Goal: Information Seeking & Learning: Learn about a topic

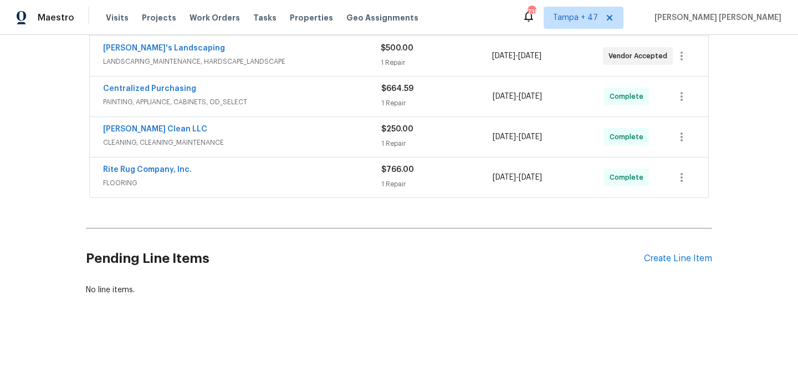
scroll to position [260, 0]
click at [464, 164] on div "$766.00" at bounding box center [436, 169] width 111 height 11
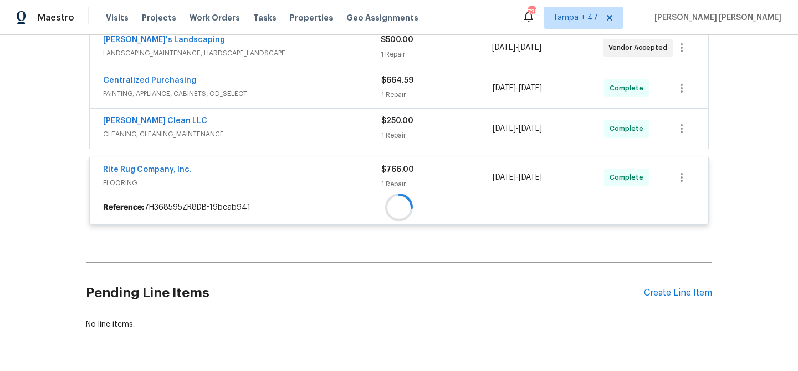
scroll to position [239, 0]
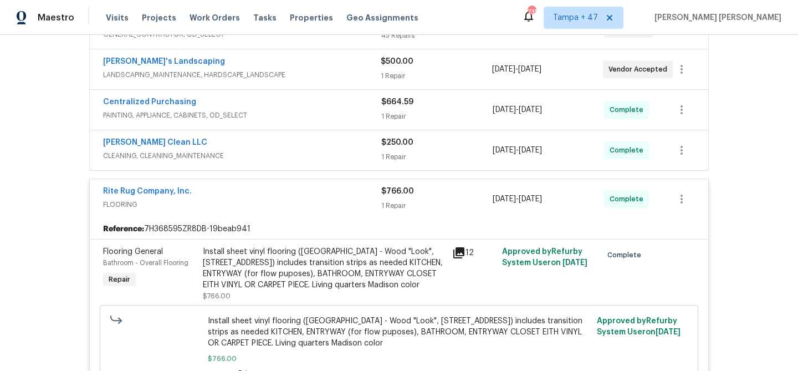
click at [458, 151] on div "1 Repair" at bounding box center [436, 156] width 111 height 11
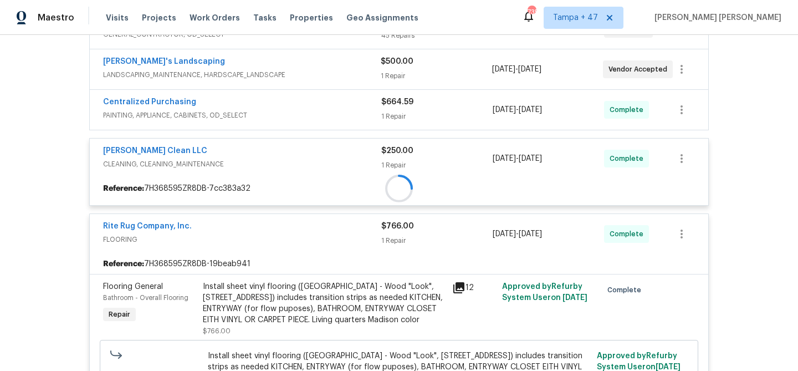
scroll to position [144, 0]
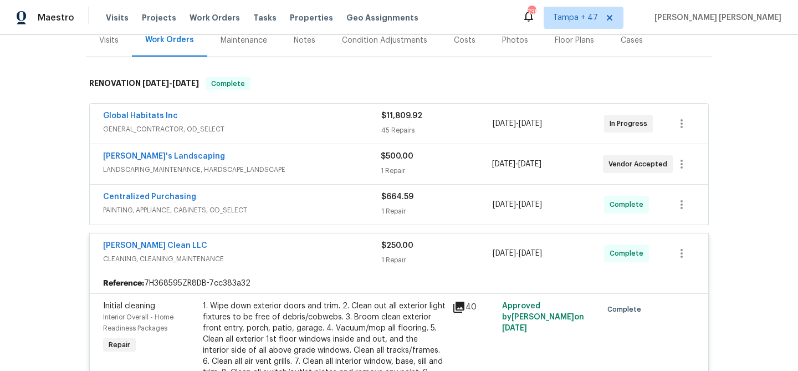
click at [463, 199] on div "$664.59" at bounding box center [436, 196] width 111 height 11
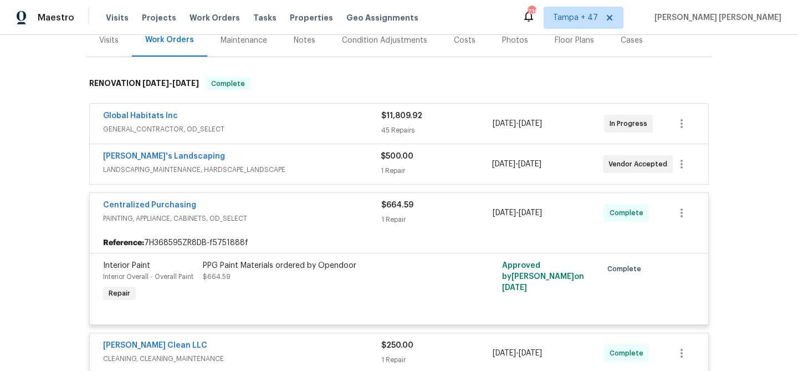
click at [462, 159] on div "$500.00" at bounding box center [436, 156] width 111 height 11
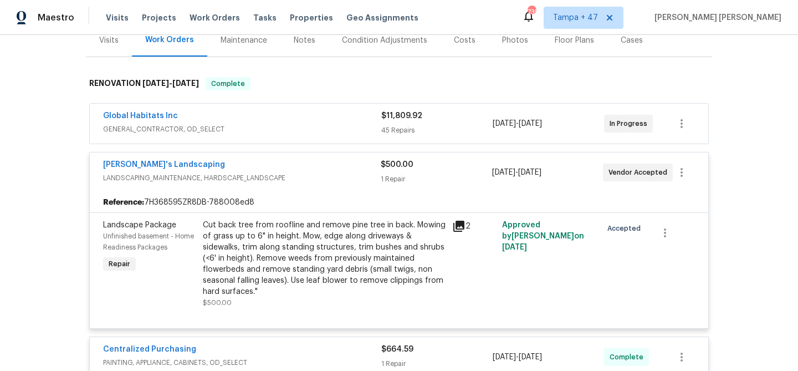
click at [454, 119] on div "$11,809.92" at bounding box center [436, 115] width 111 height 11
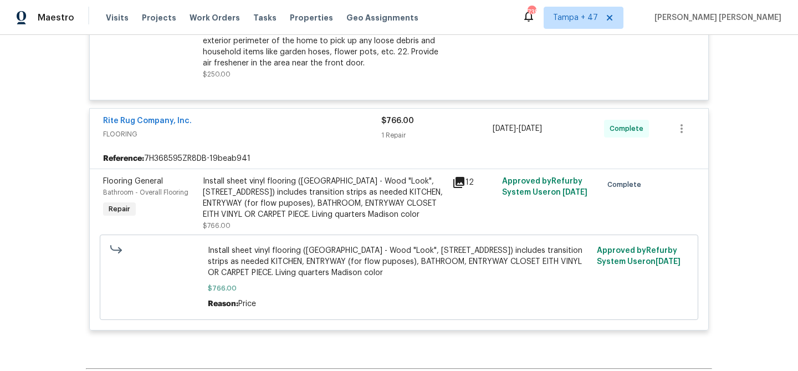
scroll to position [5123, 0]
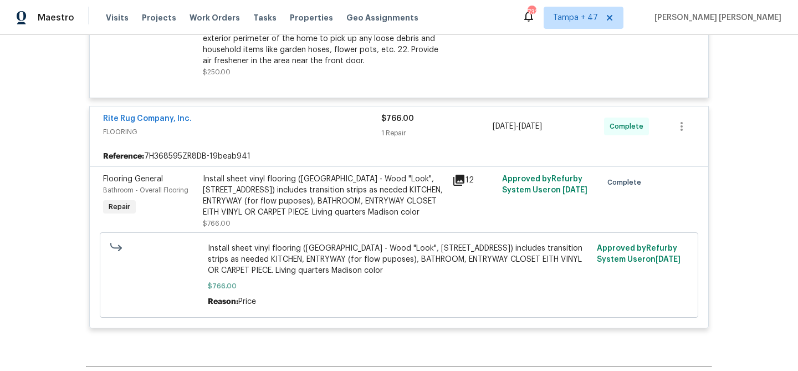
click at [233, 218] on div "Install sheet vinyl flooring (Sugar Valley - Wood "Look", 565 Beacon Hill) incl…" at bounding box center [324, 195] width 243 height 44
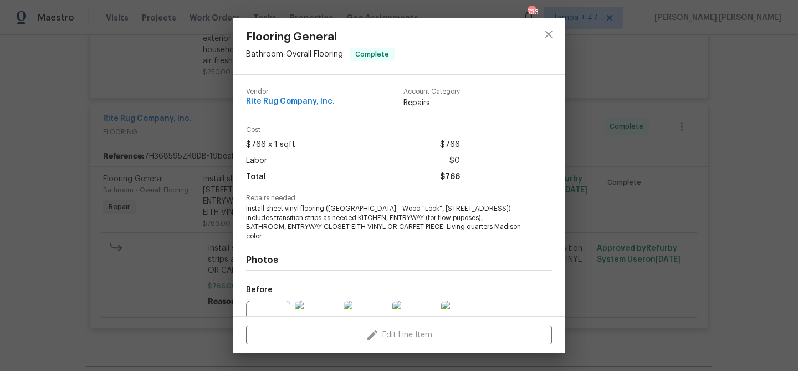
click at [275, 209] on span "Install sheet vinyl flooring (Sugar Valley - Wood "Look", 565 Beacon Hill) incl…" at bounding box center [383, 222] width 275 height 37
click at [292, 209] on span "Install sheet vinyl flooring (Sugar Valley - Wood "Look", 565 Beacon Hill) incl…" at bounding box center [383, 222] width 275 height 37
copy span "sheet vinyl"
click at [199, 144] on div "Flooring General Bathroom - Overall Flooring Complete Vendor Rite Rug Company, …" at bounding box center [399, 185] width 798 height 371
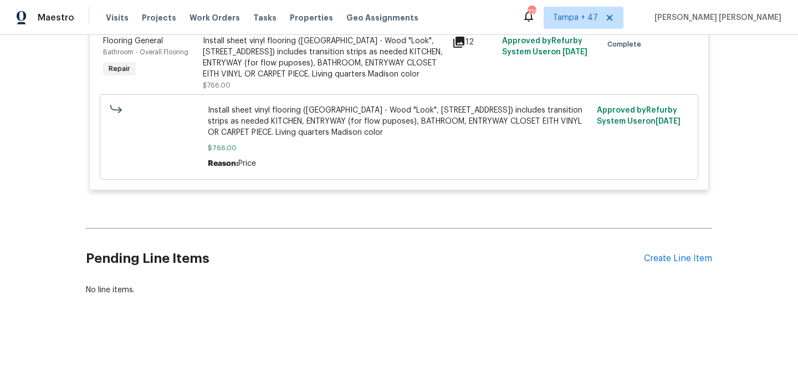
scroll to position [5320, 0]
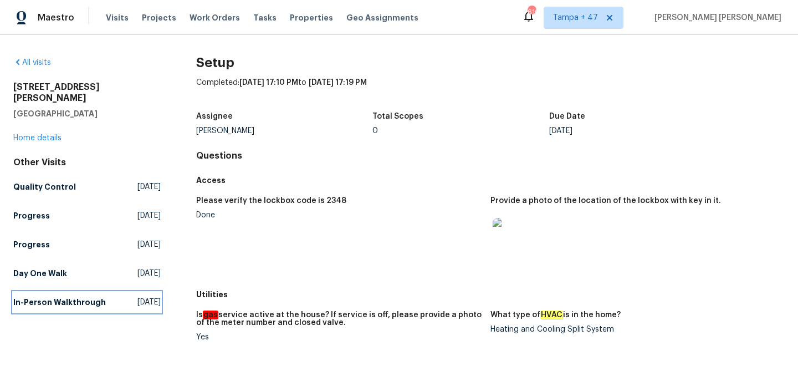
drag, startPoint x: 24, startPoint y: 303, endPoint x: 33, endPoint y: 292, distance: 13.8
click at [24, 303] on h5 "In-Person Walkthrough" at bounding box center [59, 301] width 93 height 11
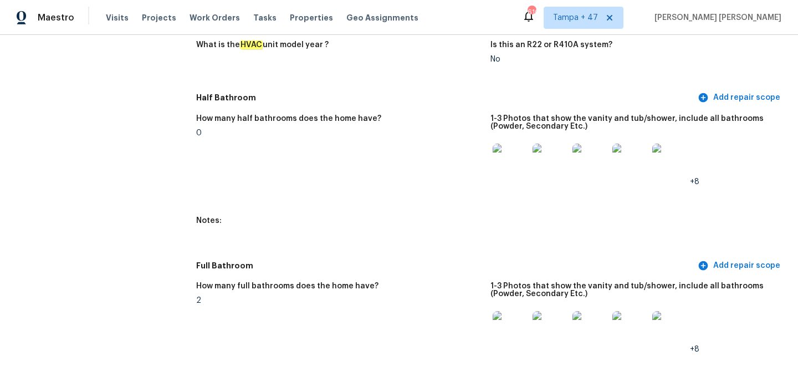
scroll to position [1064, 0]
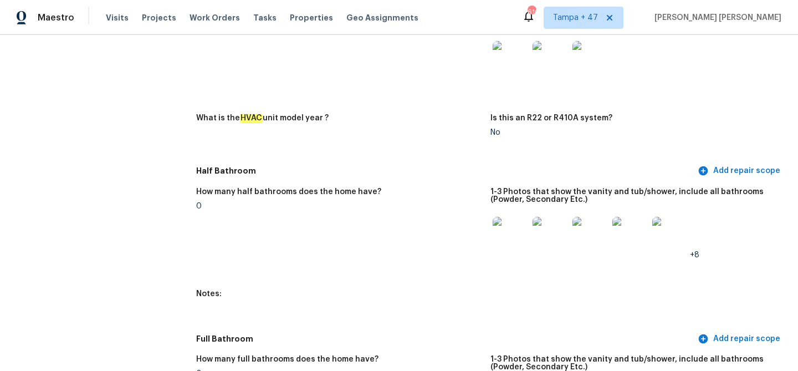
click at [458, 263] on figure "How many half bathrooms does the home have? 0" at bounding box center [343, 232] width 294 height 89
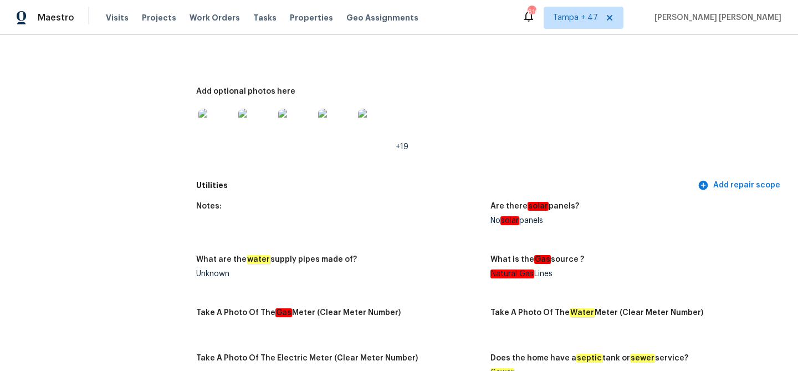
scroll to position [882, 0]
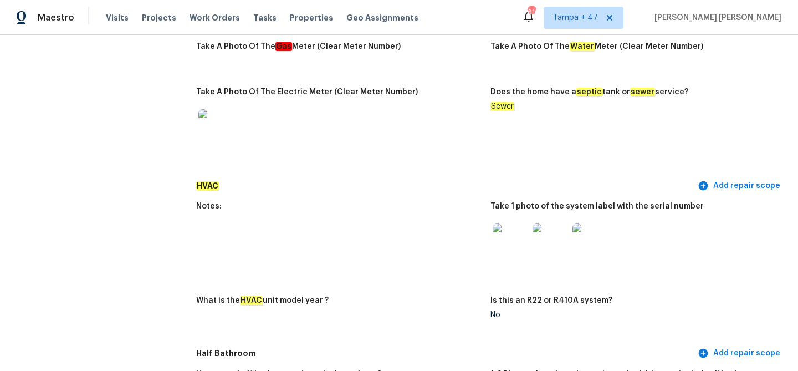
click at [506, 237] on img at bounding box center [510, 240] width 35 height 35
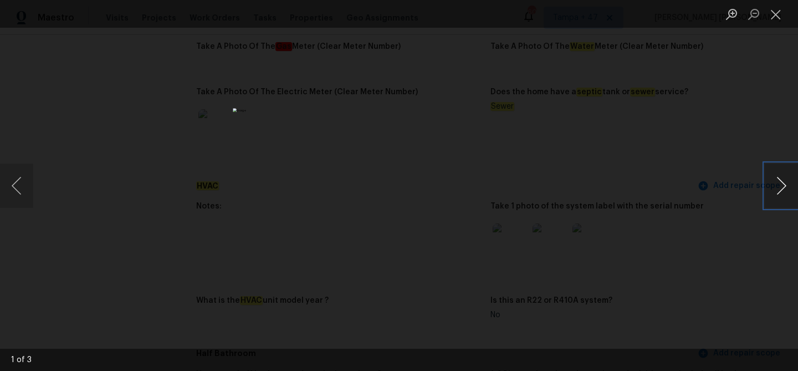
click at [776, 190] on button "Next image" at bounding box center [781, 185] width 33 height 44
click at [647, 257] on div "Lightbox" at bounding box center [399, 185] width 798 height 371
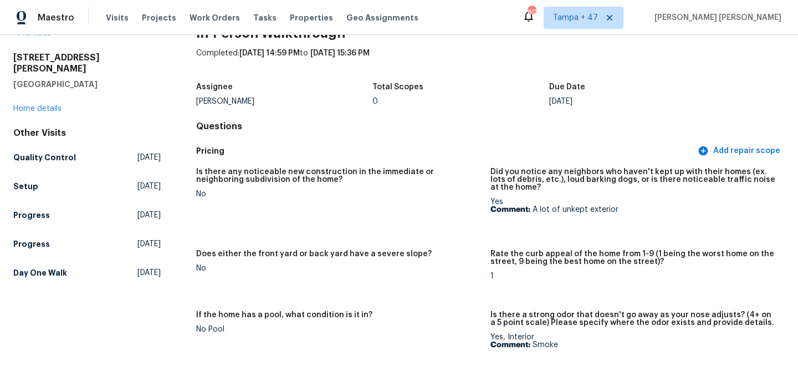
scroll to position [0, 0]
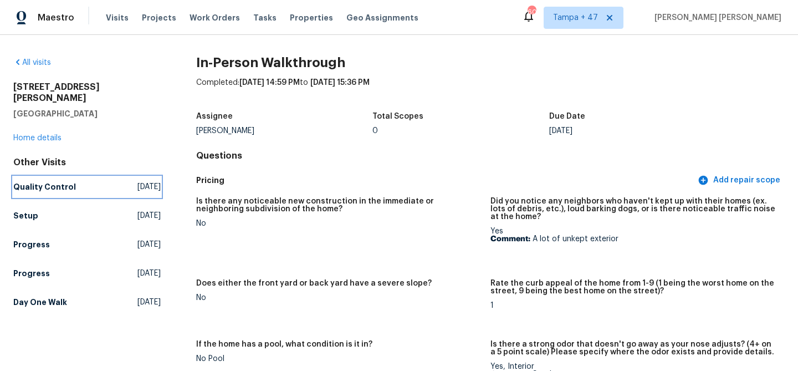
click at [83, 177] on link "Quality Control [DATE]" at bounding box center [86, 187] width 147 height 20
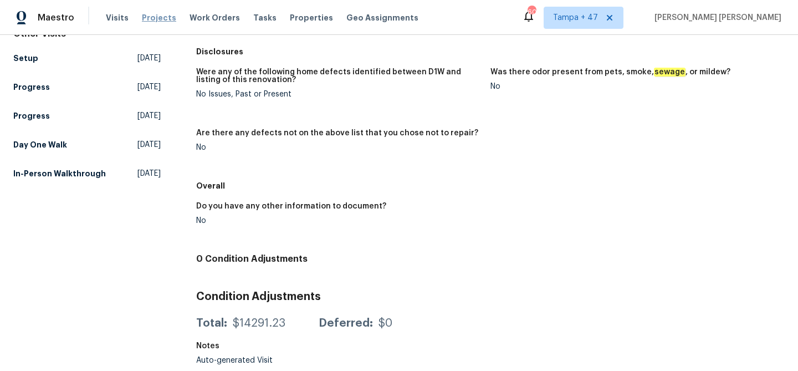
scroll to position [137, 0]
